Goal: Find specific page/section: Find specific page/section

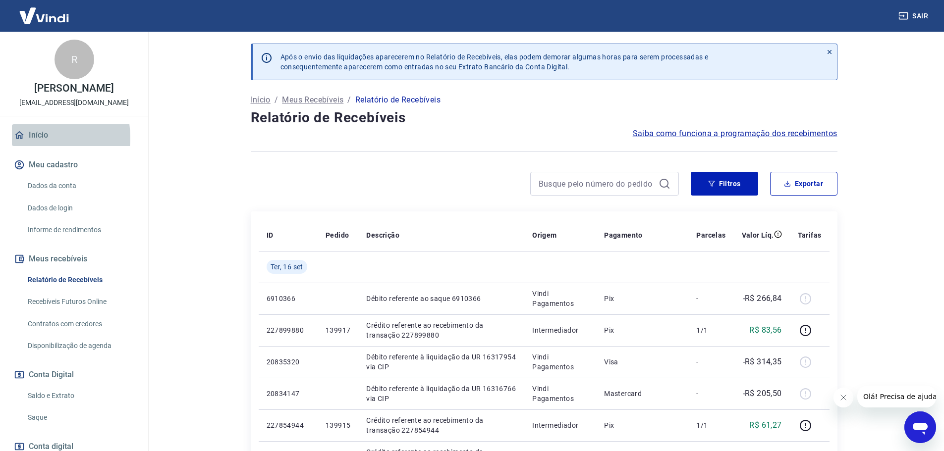
click at [34, 146] on link "Início" at bounding box center [74, 135] width 124 height 22
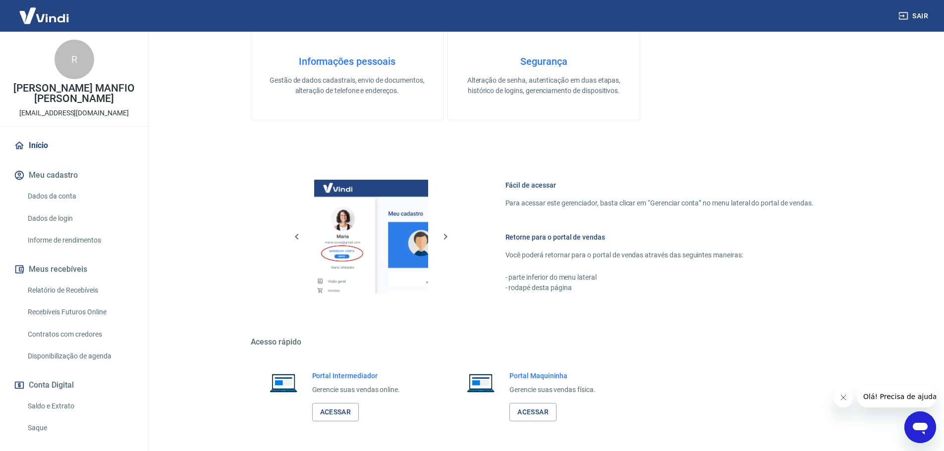
scroll to position [321, 0]
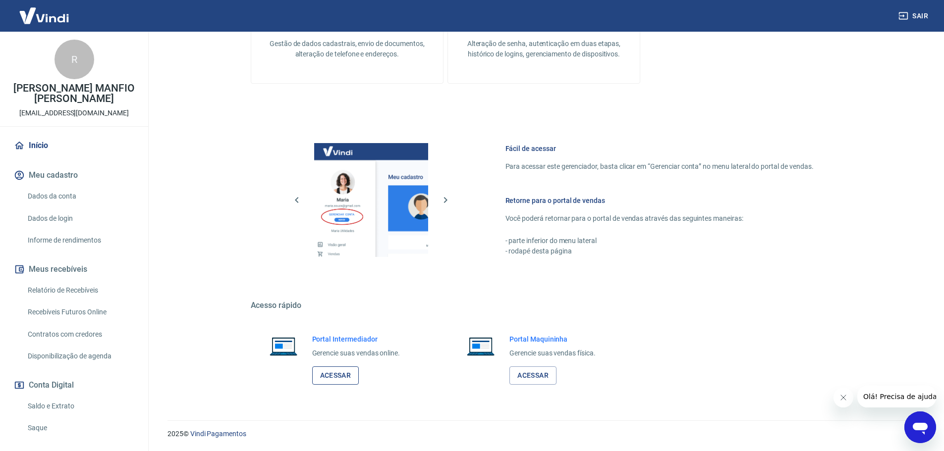
click at [319, 377] on link "Acessar" at bounding box center [335, 376] width 47 height 18
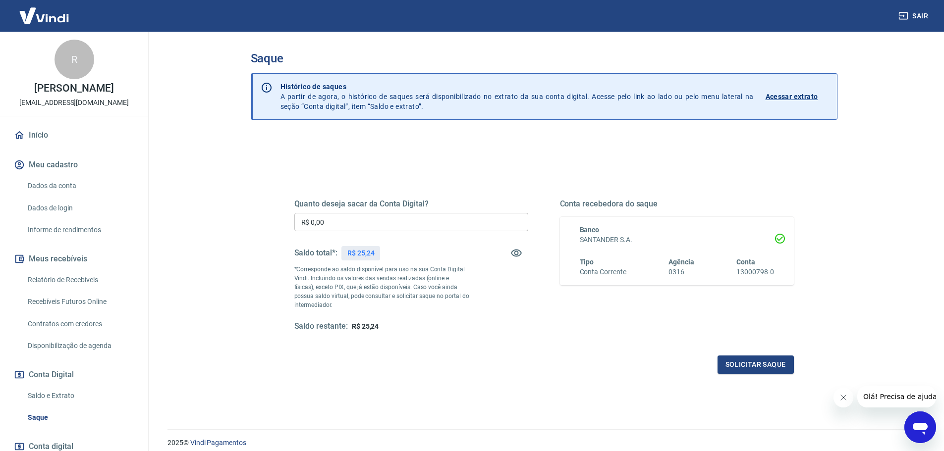
click at [50, 287] on link "Relatório de Recebíveis" at bounding box center [80, 280] width 112 height 20
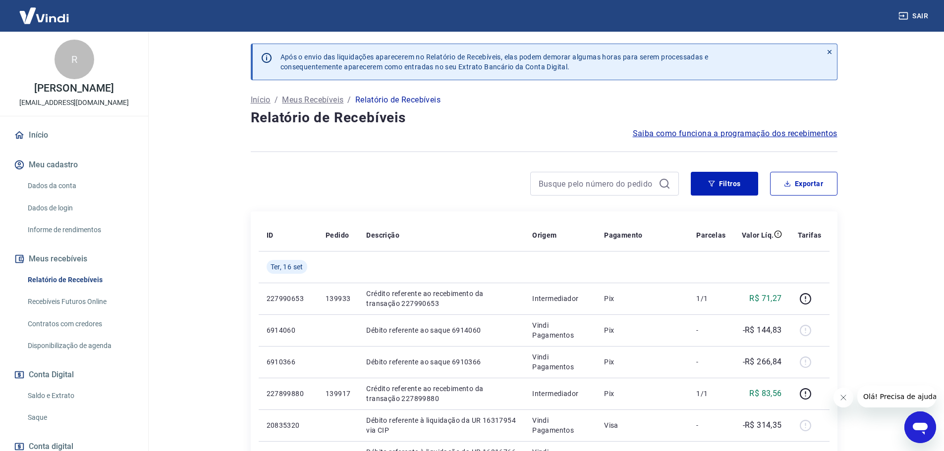
click at [32, 146] on link "Início" at bounding box center [74, 135] width 124 height 22
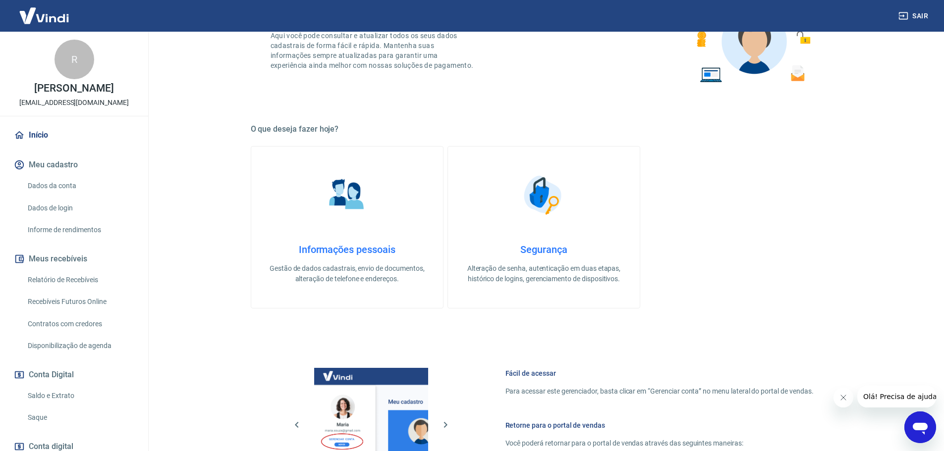
scroll to position [321, 0]
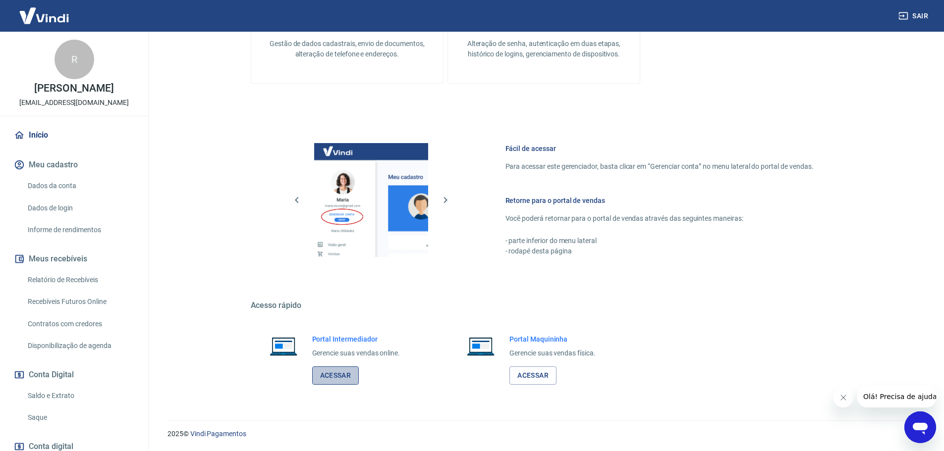
click at [337, 371] on link "Acessar" at bounding box center [335, 376] width 47 height 18
